Goal: Information Seeking & Learning: Check status

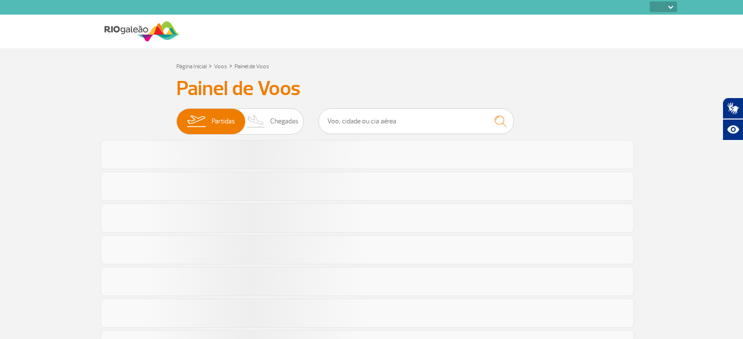
select select
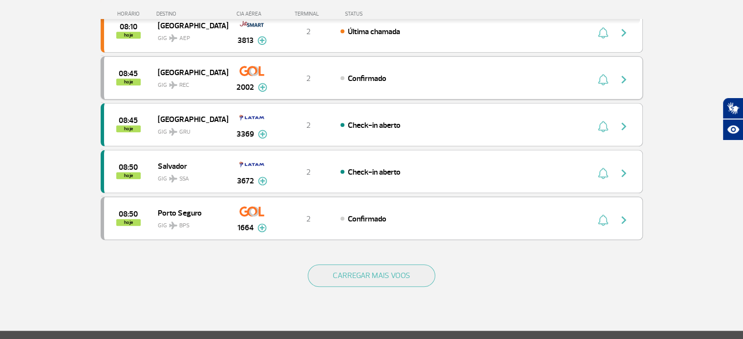
scroll to position [879, 0]
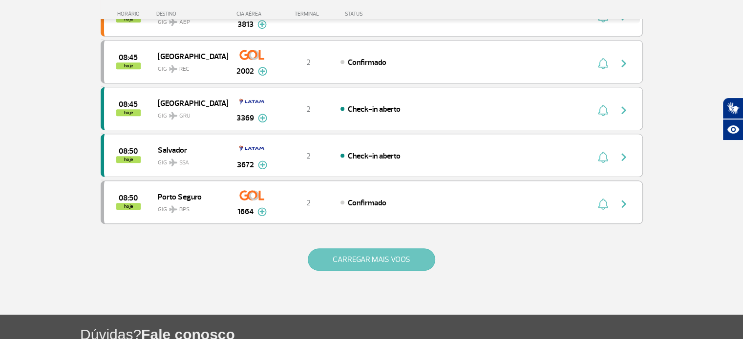
click at [385, 261] on button "CARREGAR MAIS VOOS" at bounding box center [371, 260] width 127 height 22
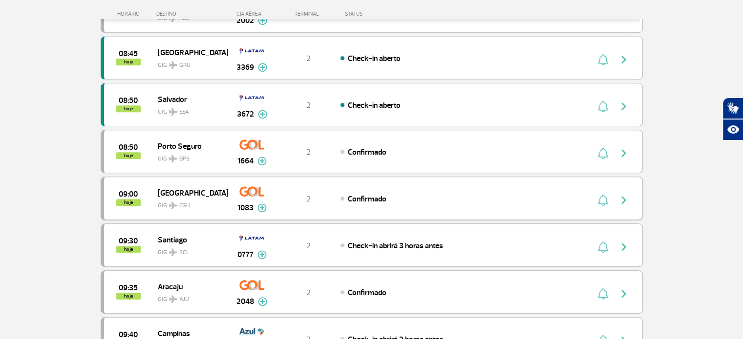
scroll to position [976, 0]
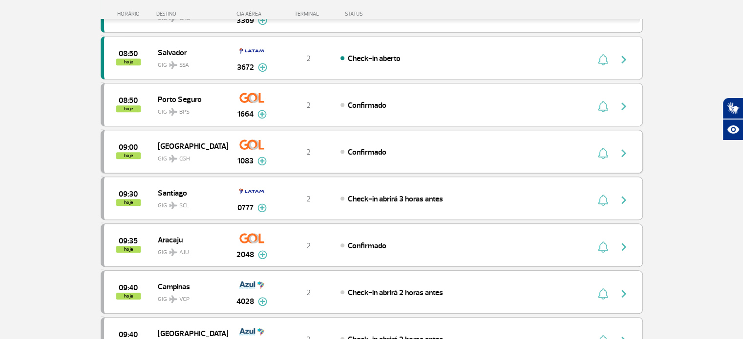
click at [365, 152] on div "09:00 hoje [GEOGRAPHIC_DATA] GIG CGH 1083 2 Confirmado Parcerias: COPA Airlines…" at bounding box center [372, 151] width 542 height 43
click at [342, 146] on div "Confirmado" at bounding box center [447, 151] width 215 height 11
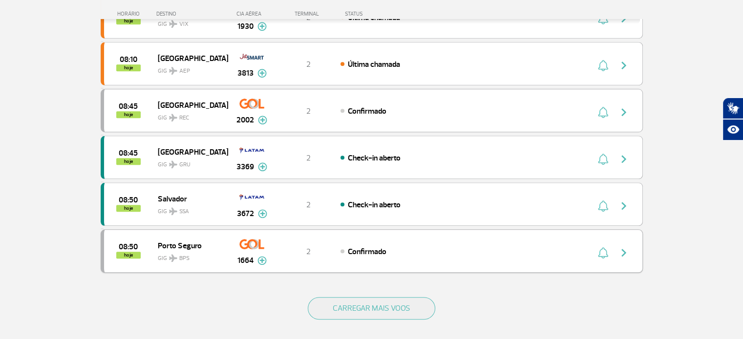
scroll to position [879, 0]
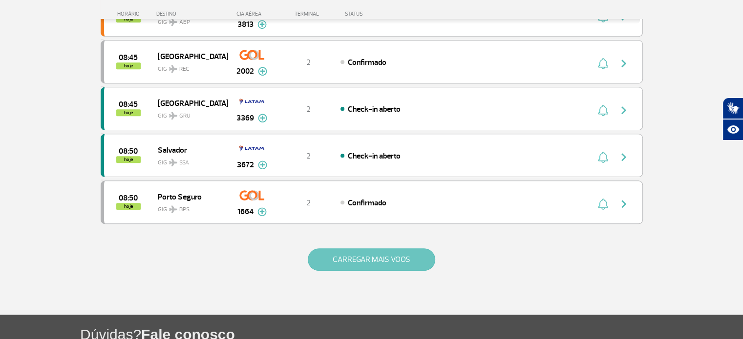
click at [352, 249] on button "CARREGAR MAIS VOOS" at bounding box center [371, 260] width 127 height 22
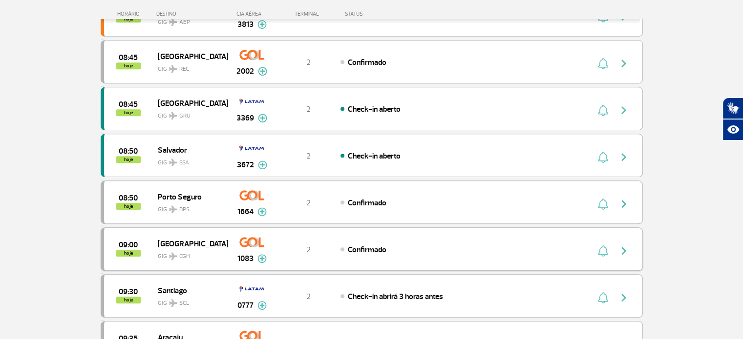
click at [261, 254] on img at bounding box center [261, 258] width 9 height 9
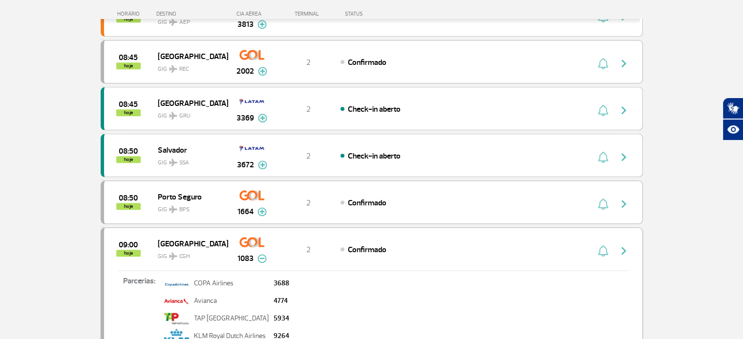
click at [261, 254] on img at bounding box center [261, 258] width 9 height 9
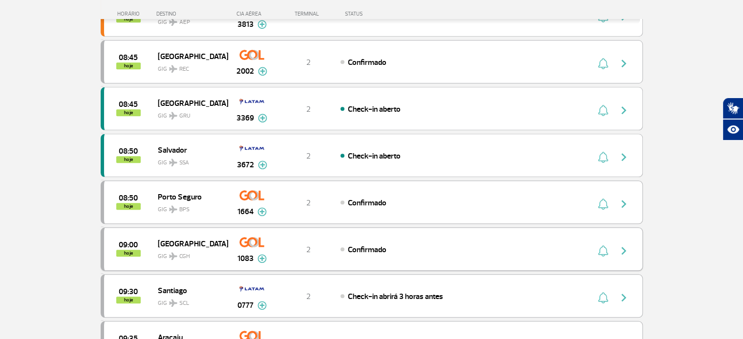
scroll to position [928, 0]
